Goal: Information Seeking & Learning: Check status

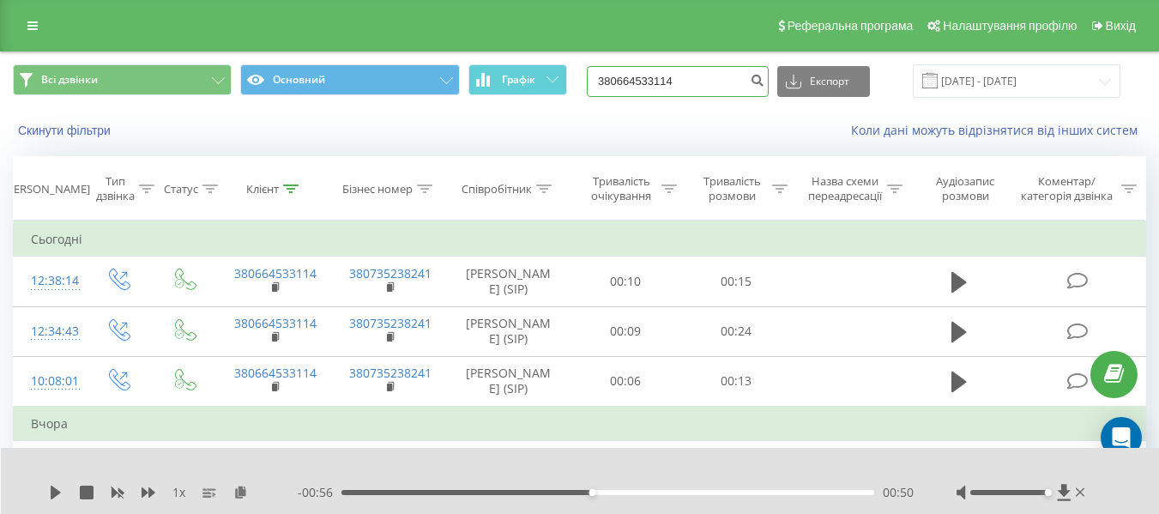
click at [619, 78] on input "380664533114" at bounding box center [678, 81] width 182 height 31
click at [699, 84] on input "380664533114" at bounding box center [678, 81] width 182 height 31
type input "3"
type input "380931838617"
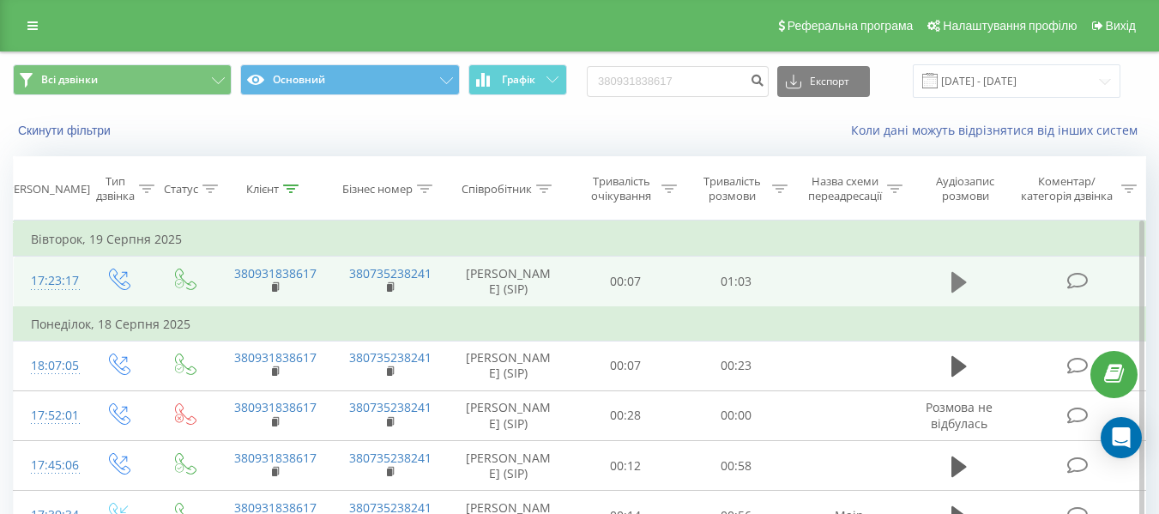
click at [953, 285] on icon at bounding box center [958, 282] width 15 height 21
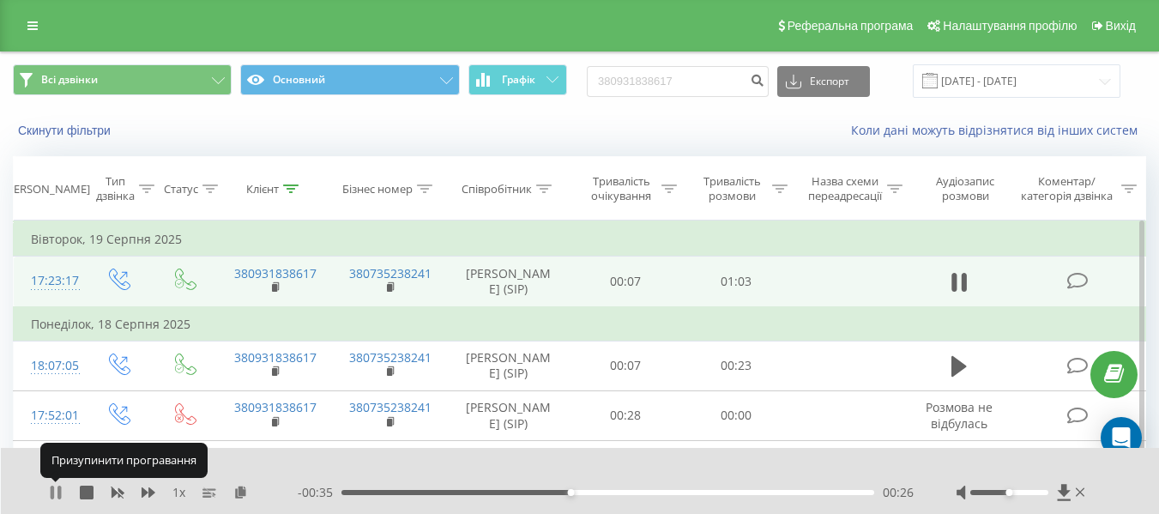
click at [59, 495] on icon at bounding box center [58, 492] width 3 height 14
click at [59, 495] on icon at bounding box center [56, 492] width 14 height 14
click at [59, 495] on icon at bounding box center [58, 492] width 3 height 14
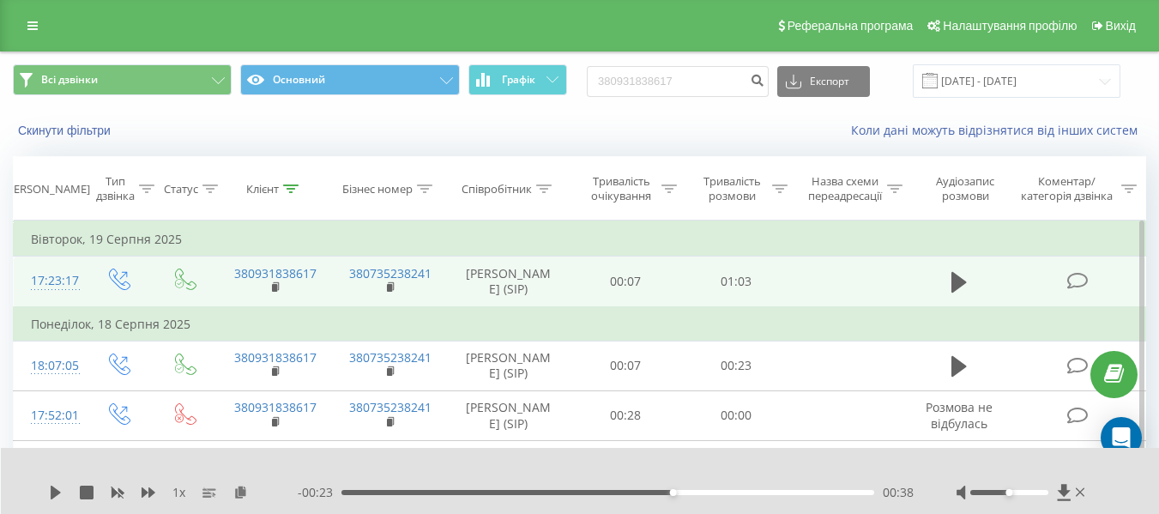
click at [59, 495] on icon at bounding box center [56, 492] width 14 height 14
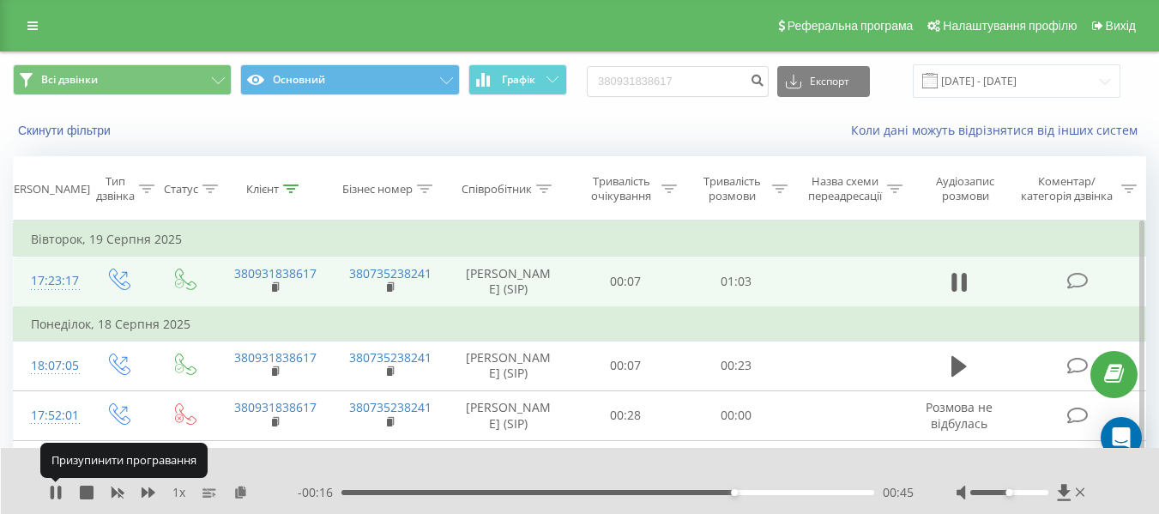
click at [59, 495] on icon at bounding box center [58, 492] width 3 height 14
